Goal: Task Accomplishment & Management: Use online tool/utility

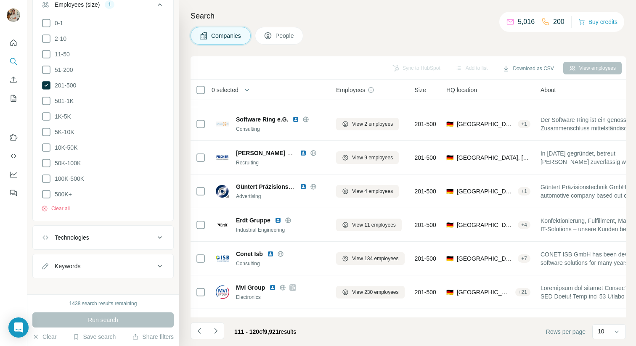
scroll to position [95, 1]
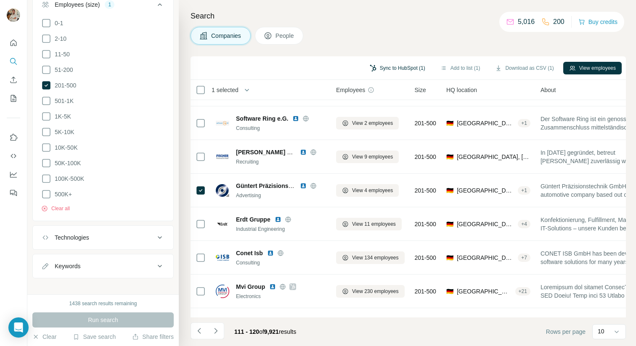
click at [389, 72] on button "Sync to HubSpot (1)" at bounding box center [397, 68] width 67 height 13
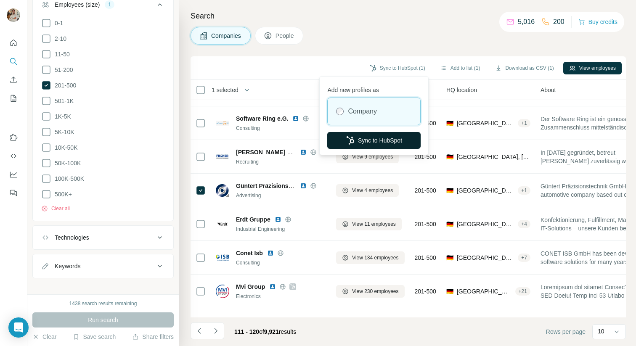
click at [378, 133] on button "Sync to HubSpot" at bounding box center [373, 140] width 93 height 17
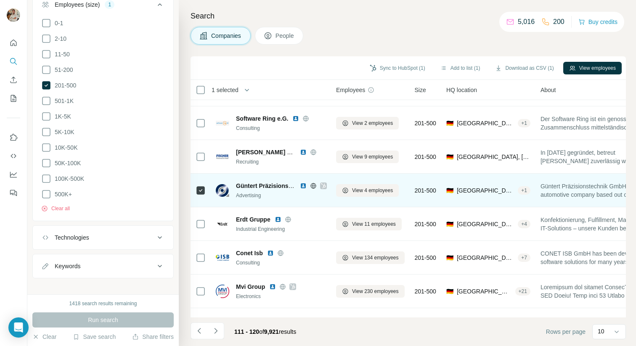
click at [324, 186] on icon at bounding box center [323, 186] width 5 height 5
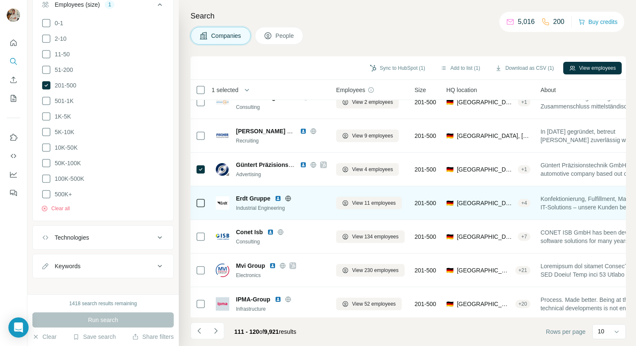
scroll to position [119, 1]
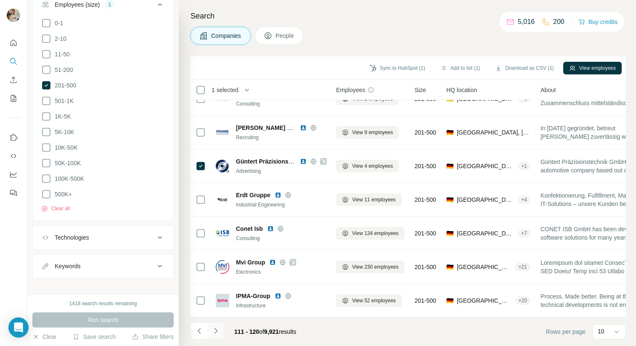
click at [219, 330] on icon "Navigate to next page" at bounding box center [216, 331] width 8 height 8
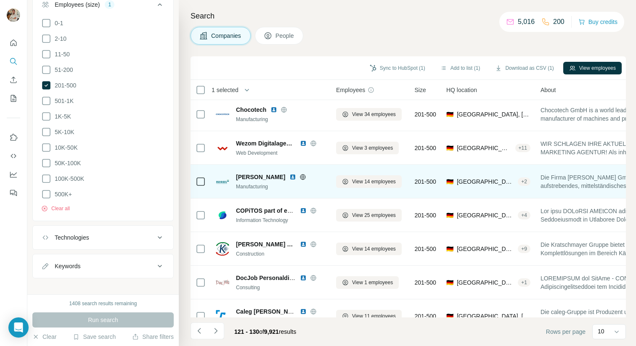
scroll to position [103, 1]
click at [302, 176] on icon at bounding box center [303, 177] width 2 height 5
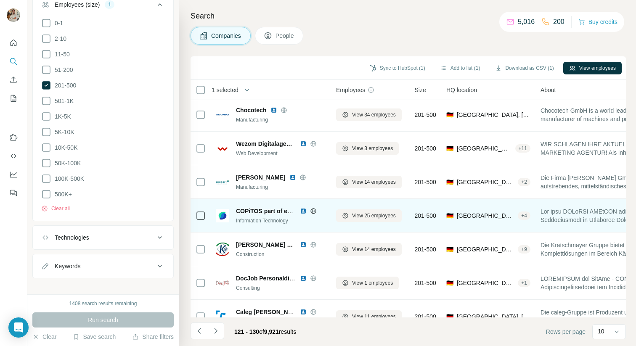
scroll to position [119, 1]
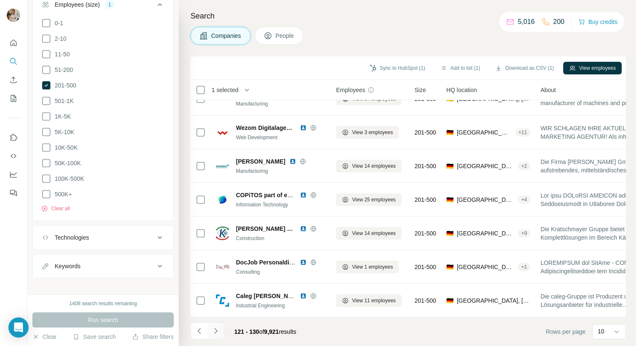
click at [216, 333] on icon "Navigate to next page" at bounding box center [216, 331] width 8 height 8
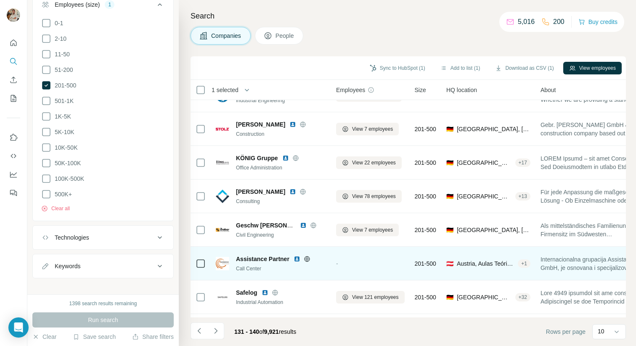
scroll to position [0, 1]
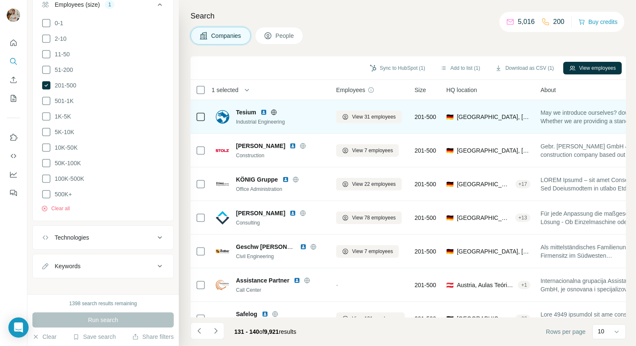
click at [274, 111] on icon at bounding box center [274, 112] width 7 height 7
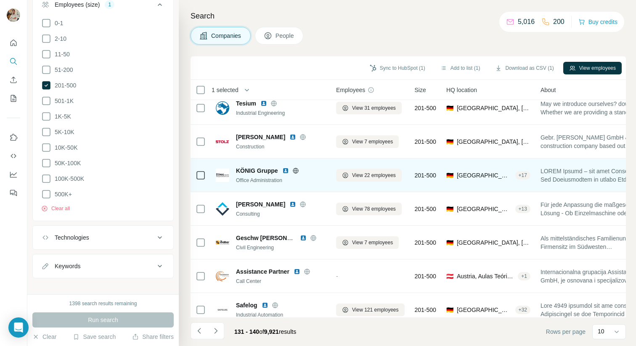
scroll to position [11, 0]
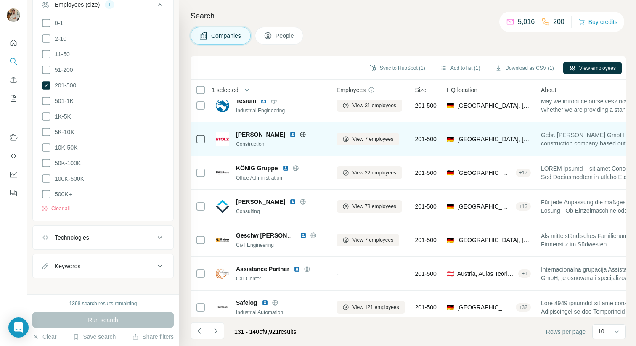
click at [302, 135] on icon at bounding box center [303, 134] width 2 height 5
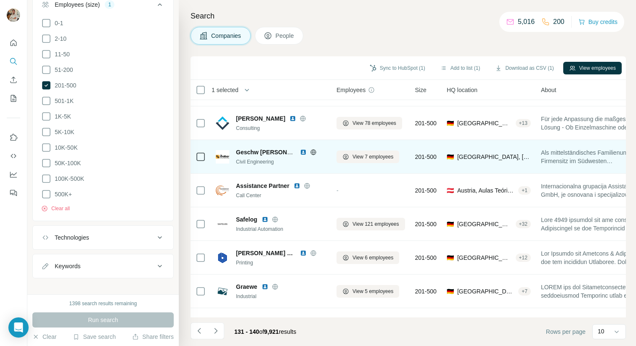
scroll to position [119, 0]
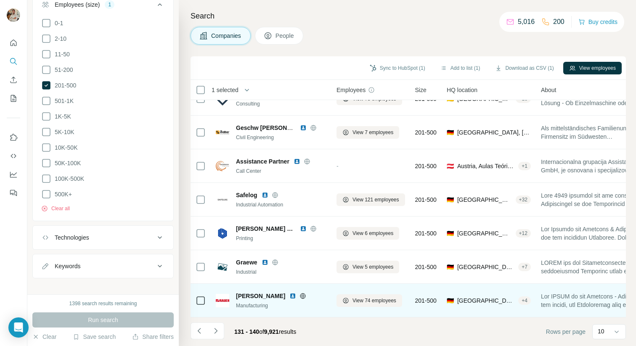
click at [300, 298] on icon at bounding box center [303, 296] width 7 height 7
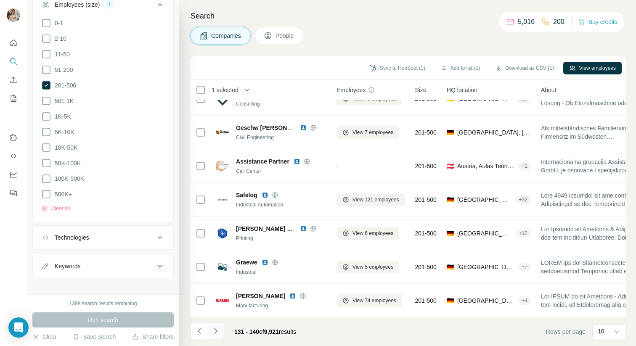
click at [218, 330] on icon "Navigate to next page" at bounding box center [216, 331] width 8 height 8
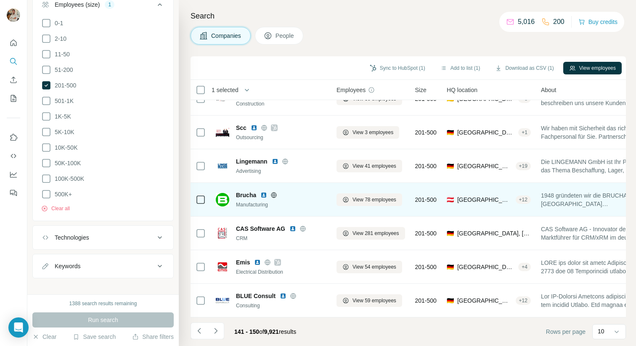
click at [274, 194] on icon at bounding box center [274, 195] width 7 height 7
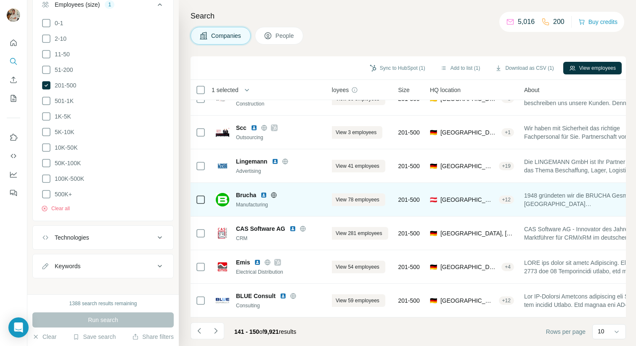
scroll to position [119, 0]
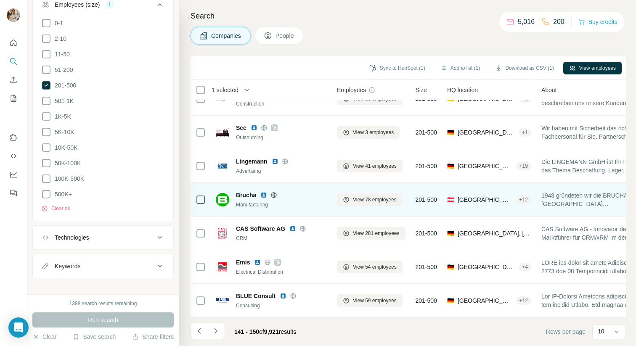
click at [274, 197] on icon at bounding box center [274, 194] width 5 height 5
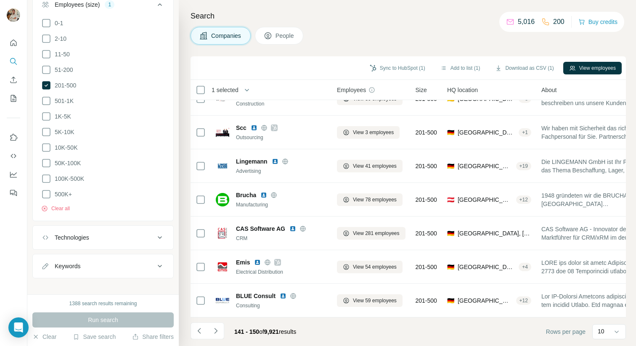
click at [628, 21] on div "Search Companies People Sync to HubSpot (1) Add to list (1) Download as CSV (1)…" at bounding box center [408, 173] width 458 height 346
click at [625, 30] on div "Companies People" at bounding box center [409, 36] width 436 height 18
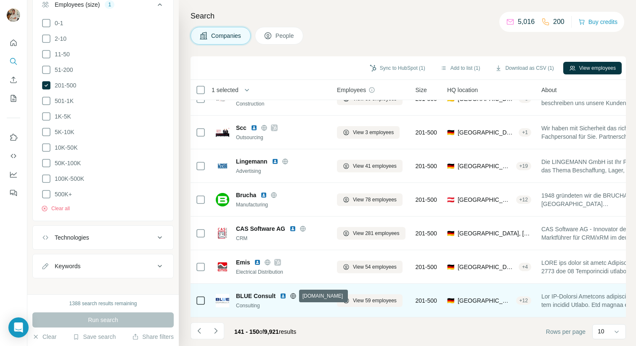
click at [291, 297] on icon at bounding box center [293, 296] width 7 height 7
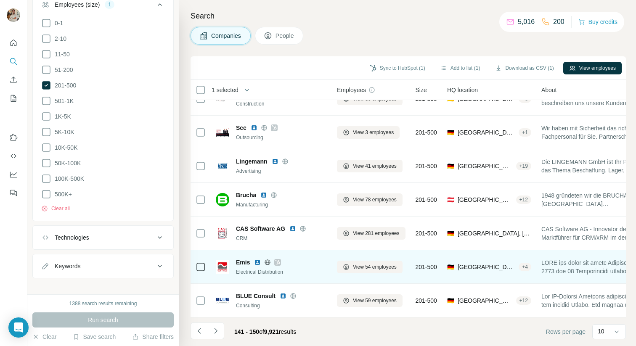
click at [268, 262] on icon at bounding box center [268, 262] width 2 height 5
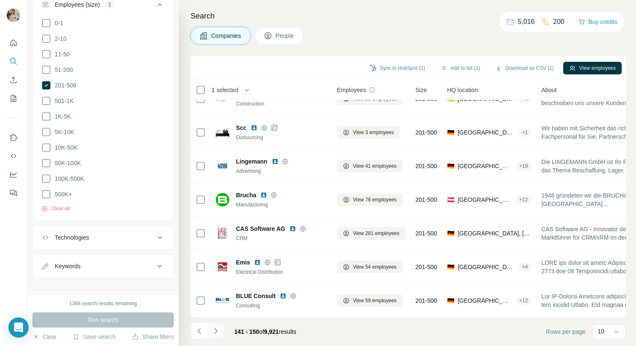
click at [220, 328] on button "Navigate to next page" at bounding box center [216, 331] width 17 height 17
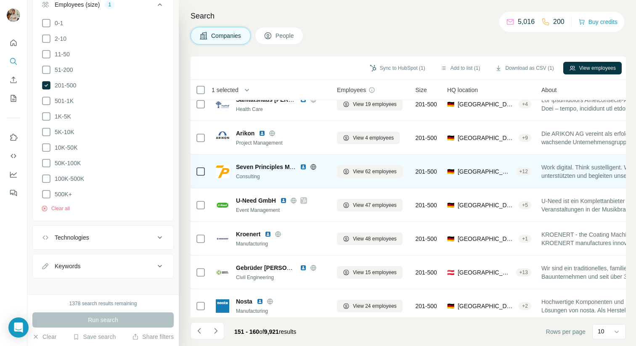
scroll to position [112, 0]
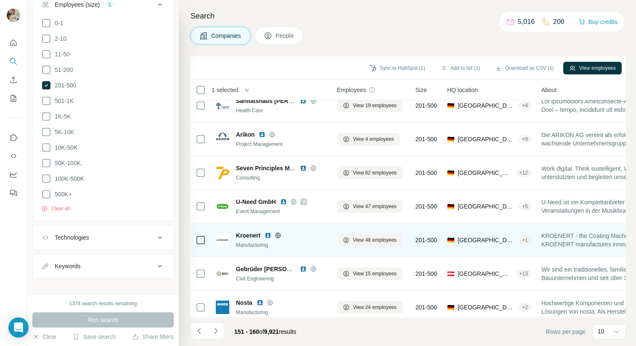
click at [280, 237] on icon at bounding box center [278, 235] width 7 height 7
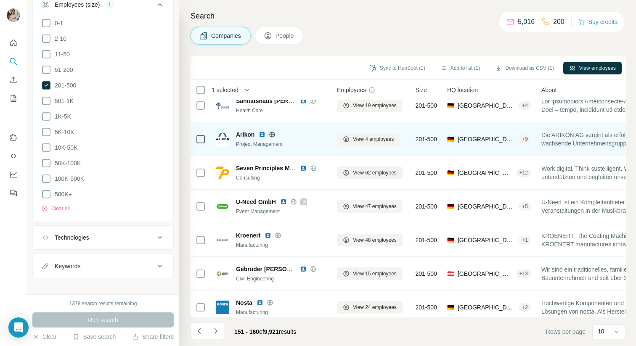
scroll to position [115, 0]
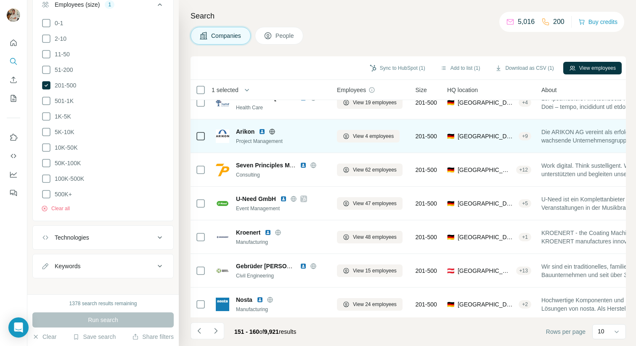
click at [272, 132] on icon at bounding box center [272, 131] width 7 height 7
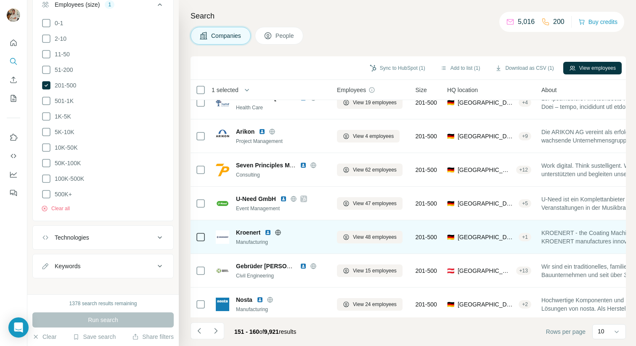
scroll to position [119, 0]
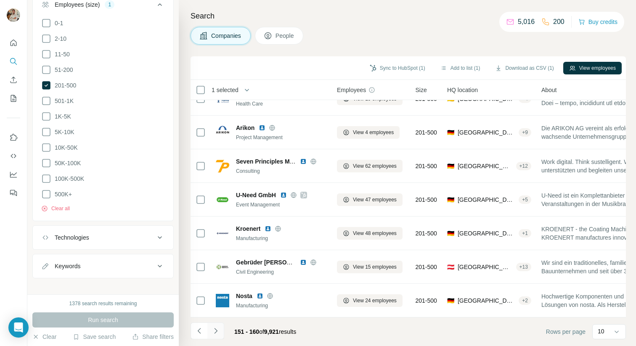
click at [215, 330] on icon "Navigate to next page" at bounding box center [215, 330] width 3 height 5
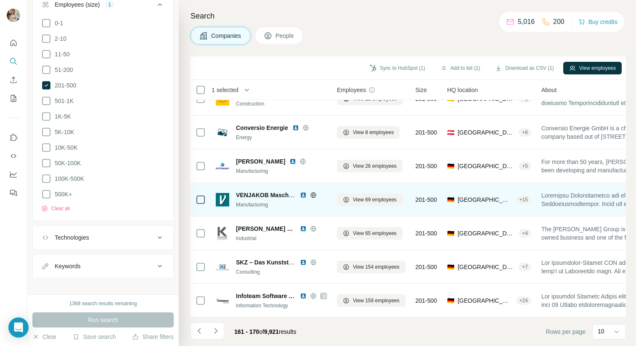
click at [316, 194] on icon at bounding box center [313, 194] width 5 height 5
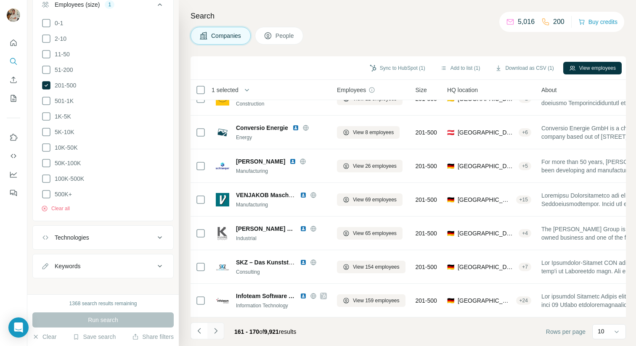
click at [219, 330] on icon "Navigate to next page" at bounding box center [216, 331] width 8 height 8
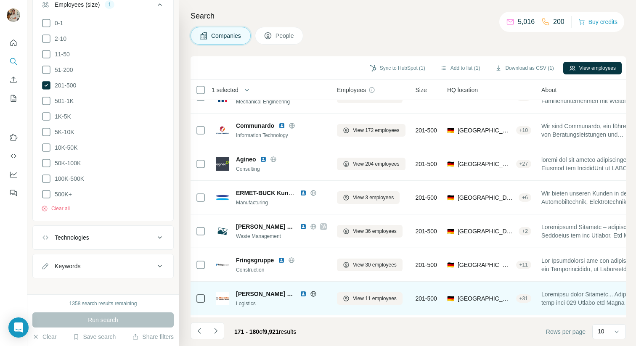
scroll to position [0, 0]
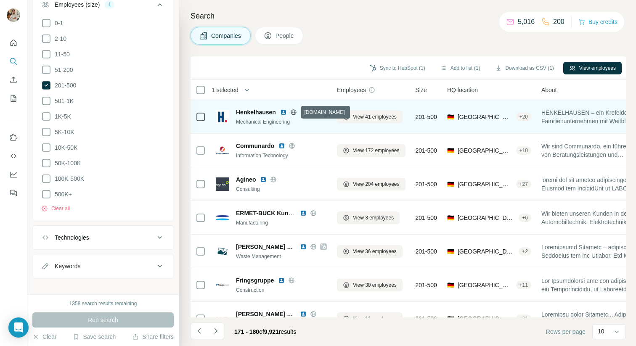
click at [294, 112] on icon at bounding box center [293, 112] width 7 height 7
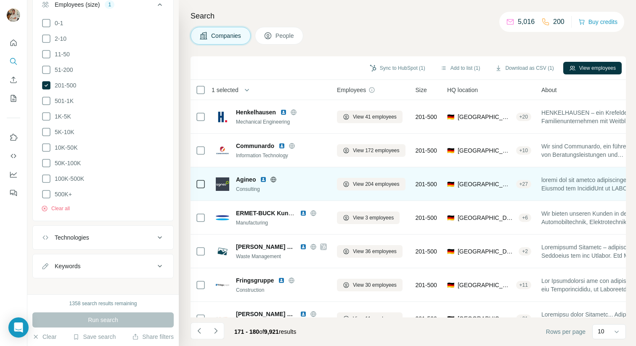
scroll to position [119, 0]
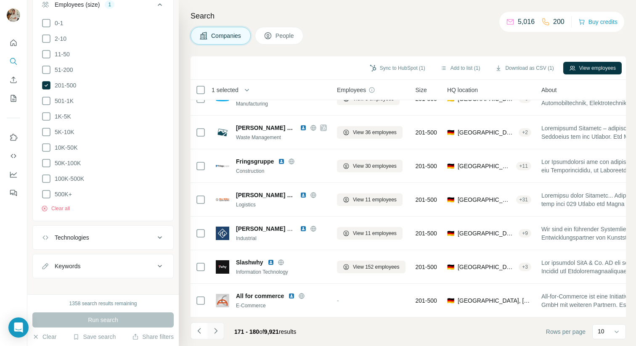
click at [218, 329] on icon "Navigate to next page" at bounding box center [216, 331] width 8 height 8
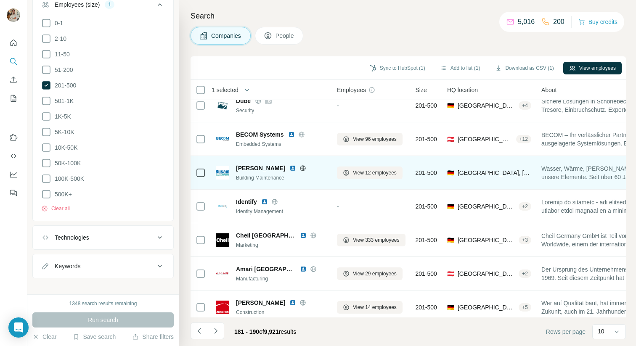
scroll to position [14, 0]
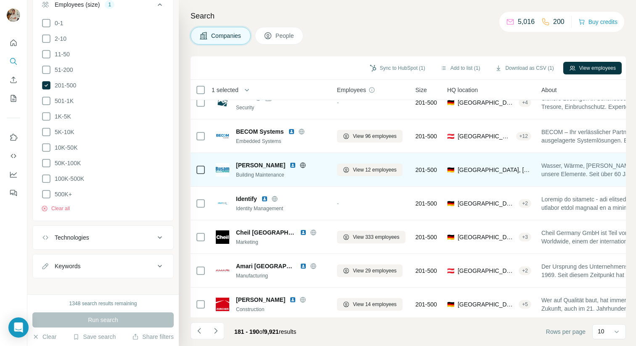
click at [300, 164] on icon at bounding box center [303, 165] width 7 height 7
click at [300, 166] on icon at bounding box center [303, 165] width 7 height 7
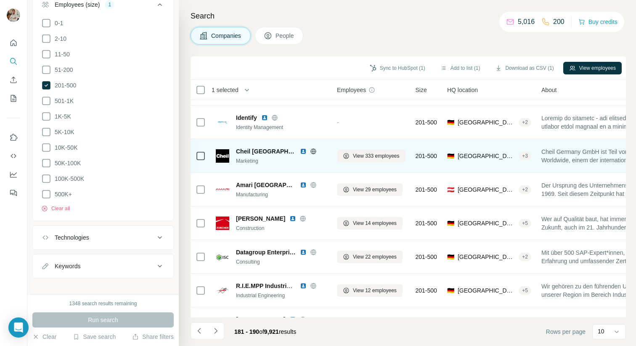
scroll to position [96, 0]
